Goal: Navigation & Orientation: Find specific page/section

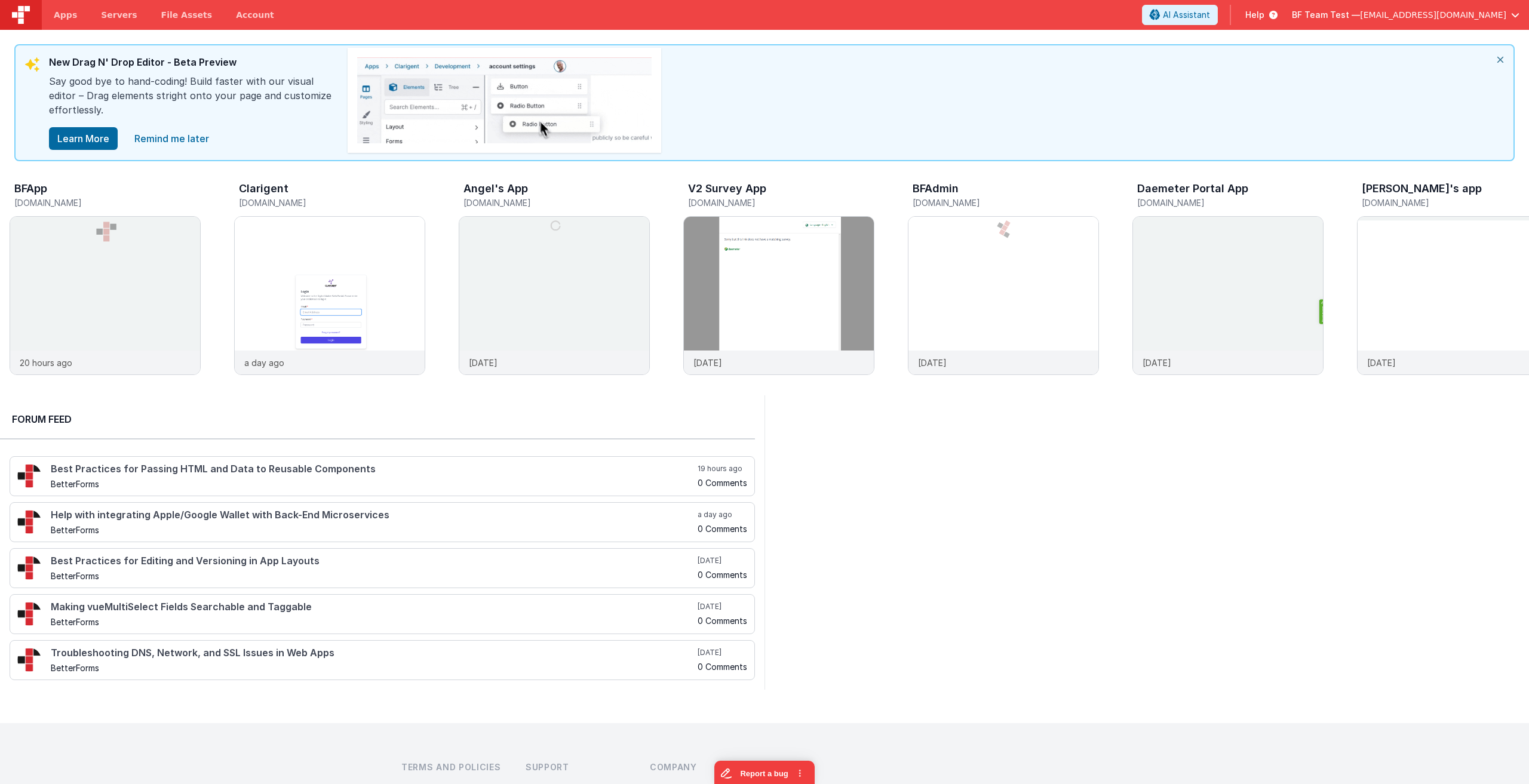
click at [1200, 649] on div at bounding box center [1147, 543] width 764 height 294
